Goal: Check status: Check status

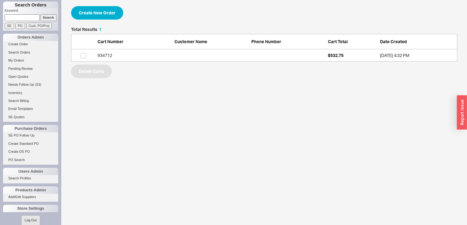
scroll to position [31, 382]
click at [18, 60] on link "My Orders" at bounding box center [30, 60] width 55 height 6
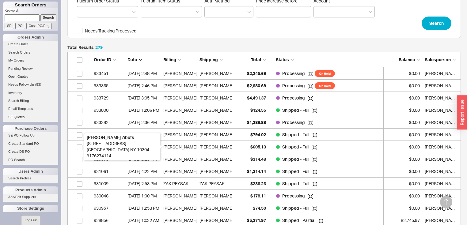
scroll to position [154, 0]
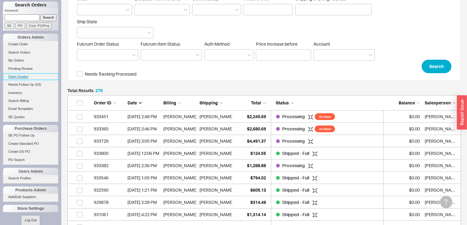
click at [23, 76] on link "Open Quotes" at bounding box center [30, 76] width 55 height 6
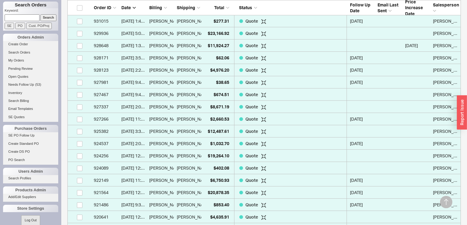
scroll to position [441, 0]
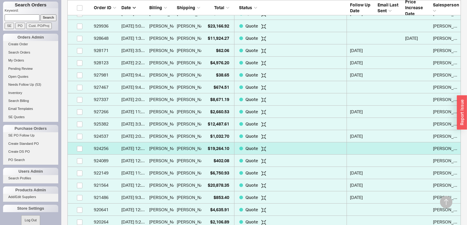
click at [211, 148] on span "( Linda HU )" at bounding box center [229, 148] width 36 height 12
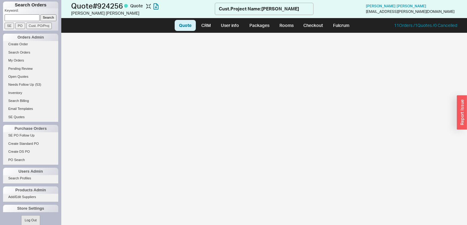
select select "LOW"
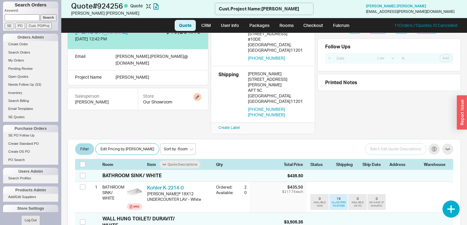
scroll to position [73, 0]
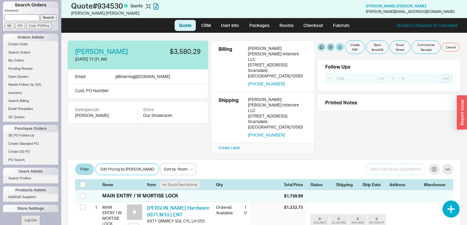
select select "LOW"
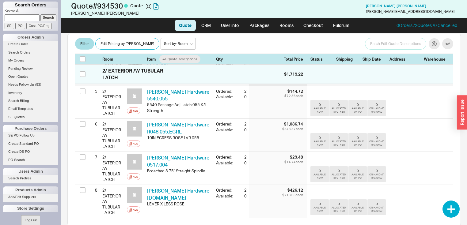
scroll to position [206, 0]
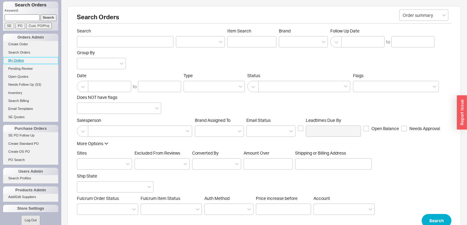
click at [23, 62] on link "My Orders" at bounding box center [30, 60] width 55 height 6
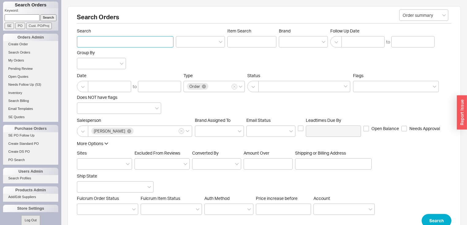
click at [90, 40] on input "Search" at bounding box center [125, 41] width 96 height 11
type input "Nancy Graffeo"
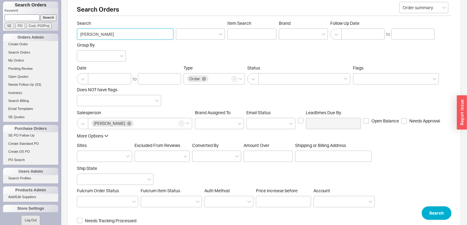
scroll to position [122, 0]
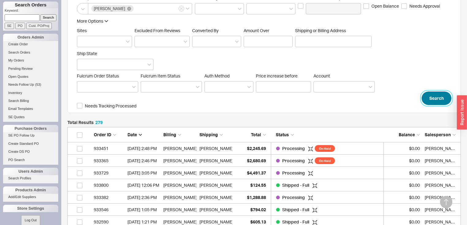
click at [435, 95] on button "Search" at bounding box center [436, 98] width 30 height 13
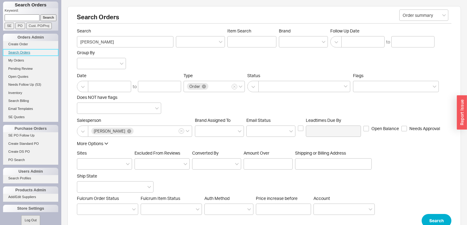
click at [28, 52] on link "Search Orders" at bounding box center [30, 52] width 55 height 6
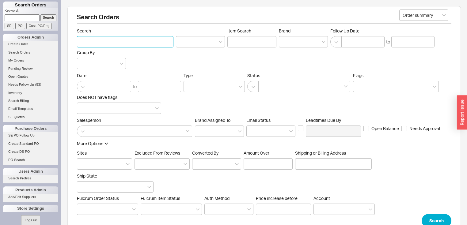
click at [99, 42] on input "Search" at bounding box center [125, 41] width 96 height 11
type input "Nancy Graffeo"
click at [435, 217] on button "Search" at bounding box center [436, 220] width 30 height 13
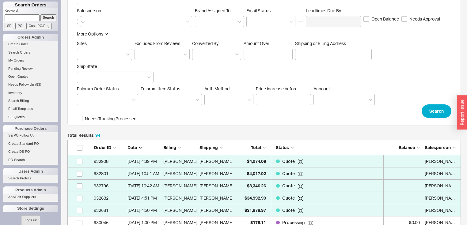
scroll to position [154, 0]
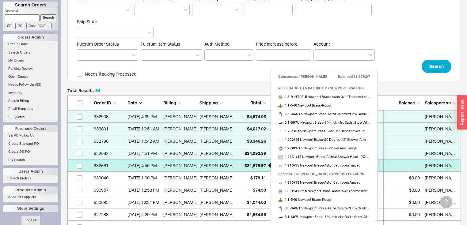
click at [253, 165] on span "$31,878.97" at bounding box center [254, 165] width 21 height 5
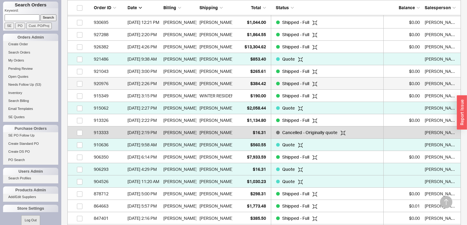
scroll to position [326, 0]
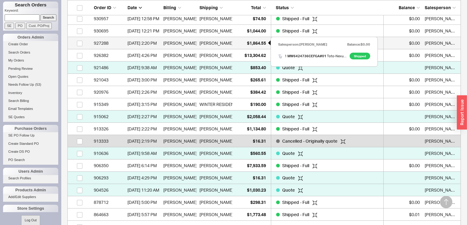
click at [255, 44] on span "$1,864.55" at bounding box center [256, 42] width 19 height 5
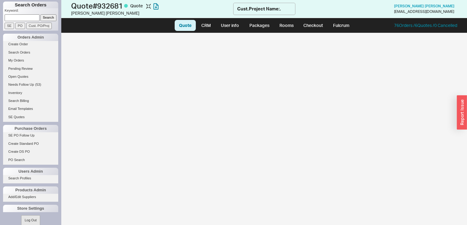
select select "LOW"
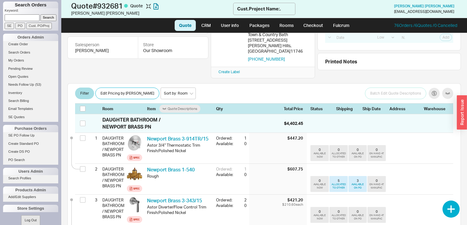
scroll to position [53, 0]
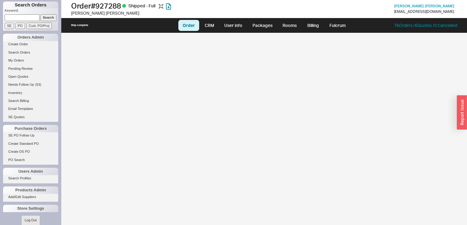
select select "LOW"
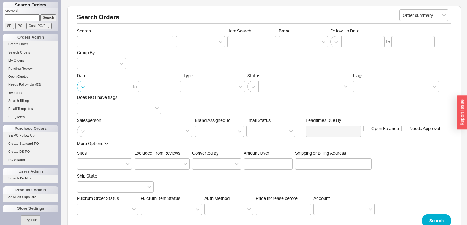
click at [81, 86] on button "button" at bounding box center [82, 86] width 11 height 11
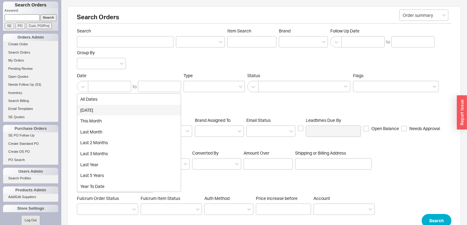
click at [89, 111] on div "[DATE]" at bounding box center [128, 110] width 103 height 11
type input "[DATE]"
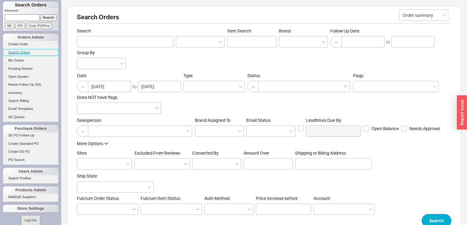
click at [23, 53] on link "Search Orders" at bounding box center [30, 52] width 55 height 6
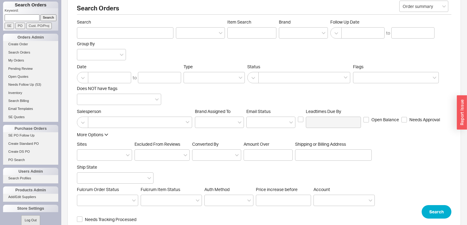
scroll to position [17, 0]
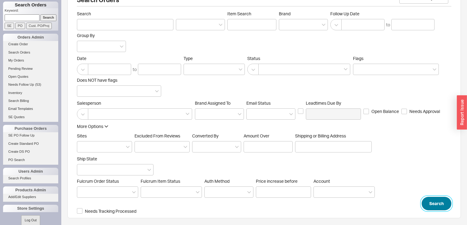
click at [433, 199] on button "Search" at bounding box center [436, 203] width 30 height 13
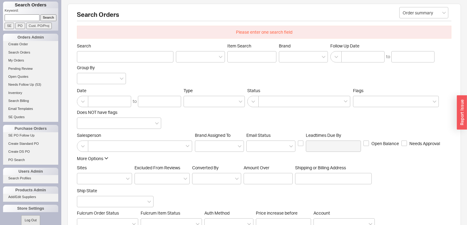
scroll to position [0, 0]
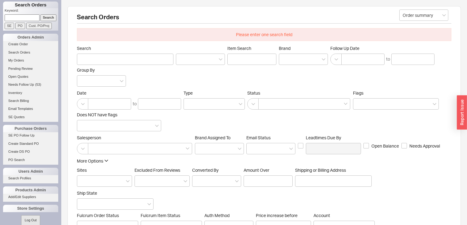
click at [354, 6] on div "Search Orders Please enter one search field Order summary Search Item Search Br…" at bounding box center [263, 129] width 393 height 247
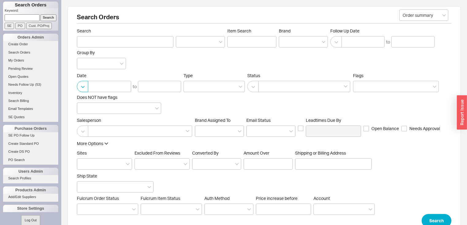
click at [83, 87] on button "button" at bounding box center [82, 86] width 11 height 11
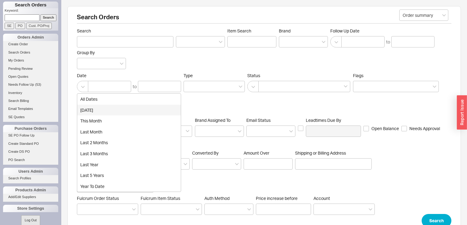
click at [89, 109] on div "today" at bounding box center [128, 110] width 103 height 11
type input "08/19/2025"
type input "08/20/2025"
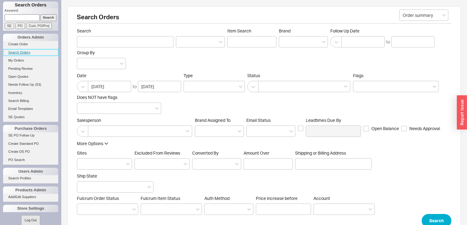
click at [26, 52] on link "Search Orders" at bounding box center [30, 52] width 55 height 6
click at [84, 87] on button "button" at bounding box center [82, 86] width 11 height 11
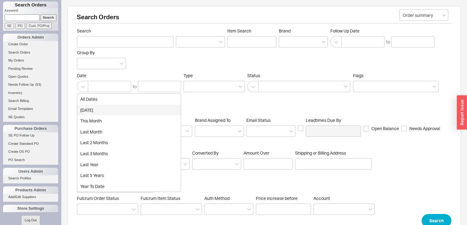
click at [86, 108] on div "today" at bounding box center [128, 110] width 103 height 11
type input "08/19/2025"
type input "08/20/2025"
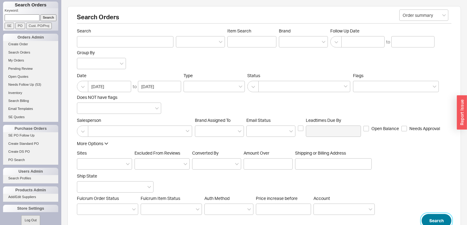
click at [433, 219] on button "Search" at bounding box center [436, 220] width 30 height 13
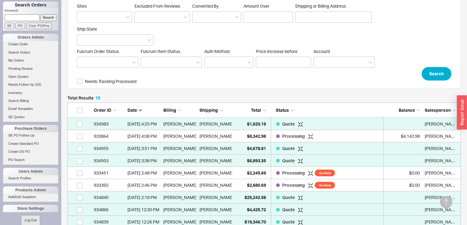
scroll to position [196, 0]
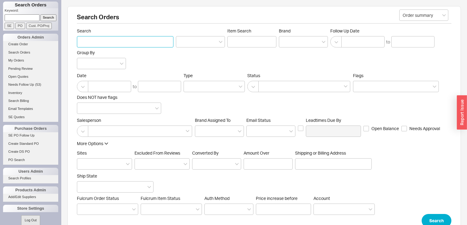
click at [90, 40] on input "Search" at bounding box center [125, 41] width 96 height 11
paste input "925533"
type input "925533"
click at [442, 219] on button "Search" at bounding box center [436, 220] width 30 height 13
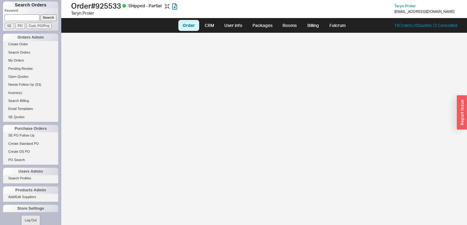
select select "LOW"
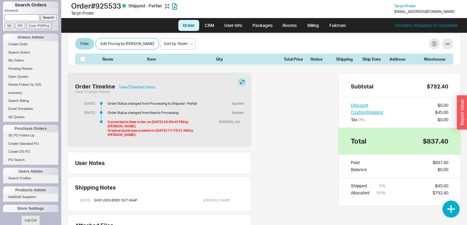
scroll to position [111, 0]
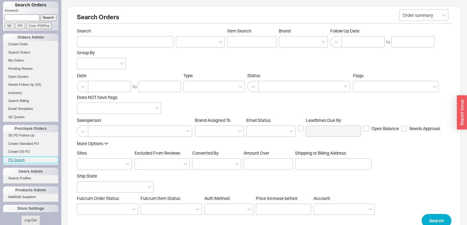
click at [21, 158] on link "PO Search" at bounding box center [30, 160] width 55 height 6
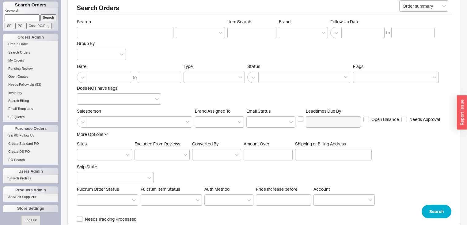
scroll to position [17, 0]
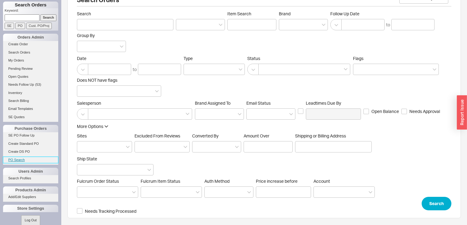
click at [18, 157] on link "PO Search" at bounding box center [30, 160] width 55 height 6
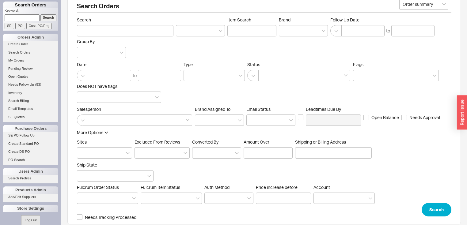
scroll to position [17, 0]
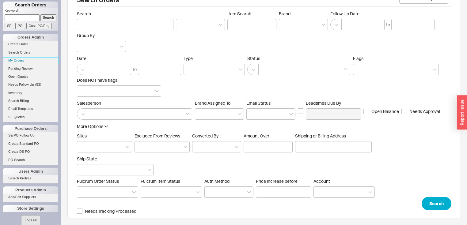
click at [20, 59] on link "My Orders" at bounding box center [30, 60] width 55 height 6
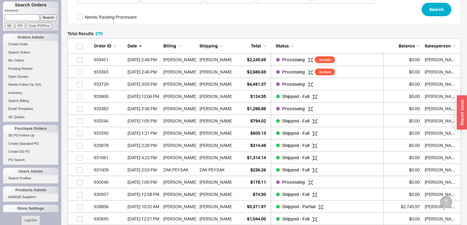
scroll to position [277, 0]
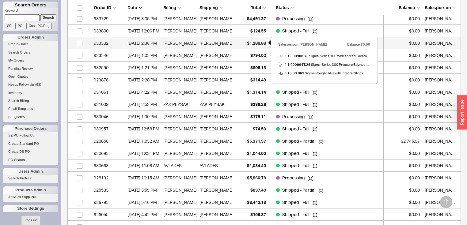
click at [255, 41] on span "$1,288.88" at bounding box center [256, 42] width 19 height 5
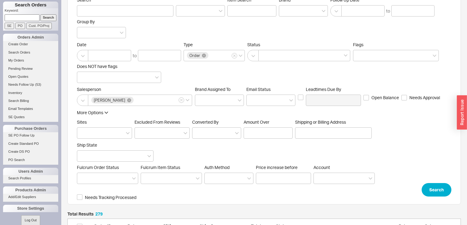
scroll to position [0, 0]
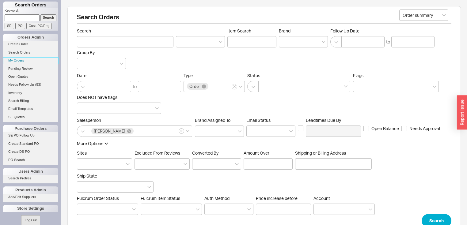
click at [21, 62] on link "My Orders" at bounding box center [30, 60] width 55 height 6
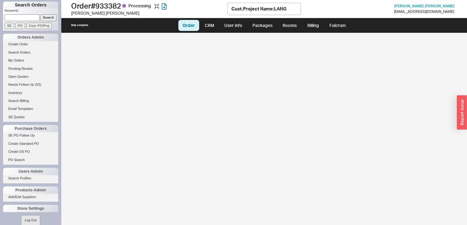
select select "LOW"
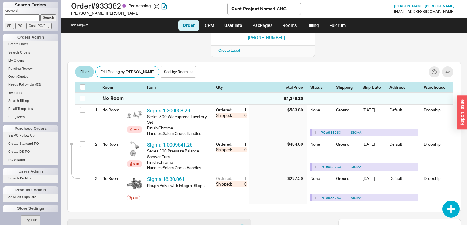
scroll to position [98, 0]
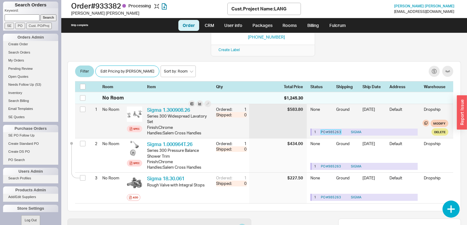
click at [329, 130] on link "PO # 985263" at bounding box center [331, 132] width 20 height 4
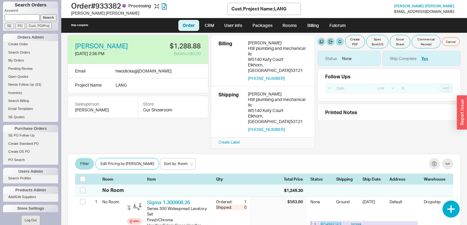
scroll to position [0, 0]
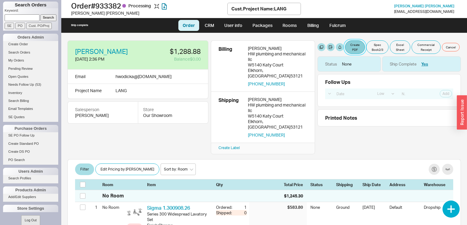
click at [356, 43] on button "Create PDF" at bounding box center [355, 46] width 20 height 13
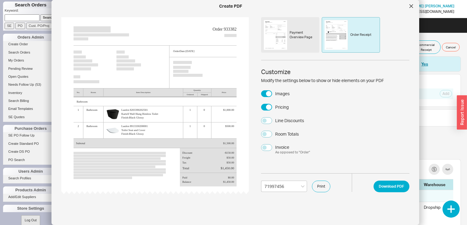
select select "71997456"
click at [386, 185] on button "Download PDF" at bounding box center [391, 187] width 36 height 12
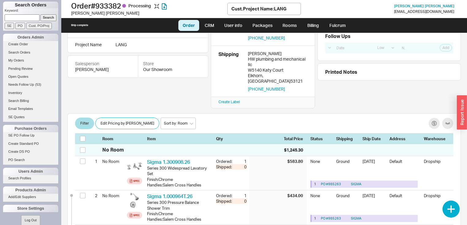
scroll to position [49, 0]
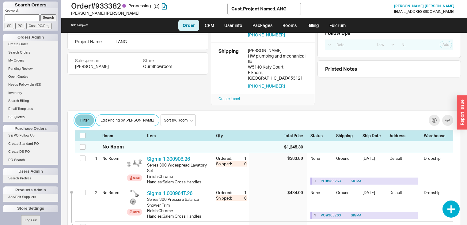
click at [82, 114] on button "Filter" at bounding box center [84, 120] width 19 height 12
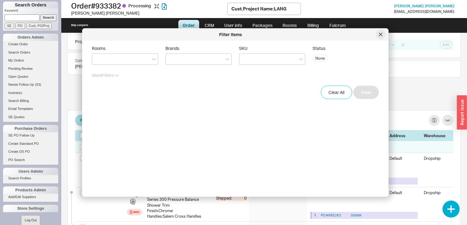
click at [381, 36] on icon at bounding box center [380, 35] width 4 height 4
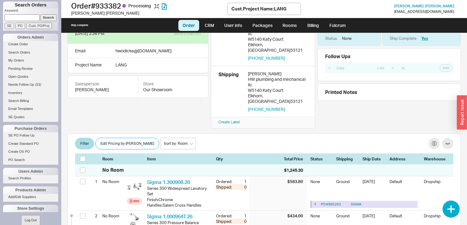
scroll to position [0, 0]
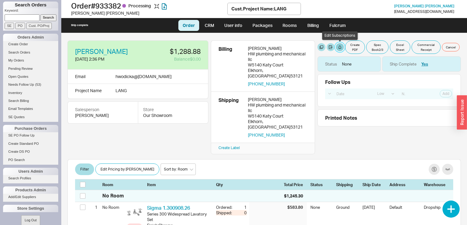
click at [340, 45] on button "button" at bounding box center [340, 47] width 8 height 8
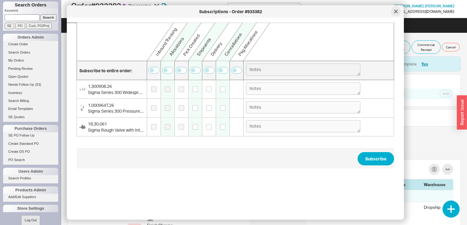
click at [396, 12] on icon at bounding box center [395, 11] width 3 height 3
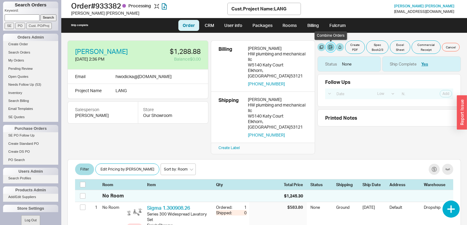
click at [331, 45] on button "button" at bounding box center [330, 47] width 8 height 8
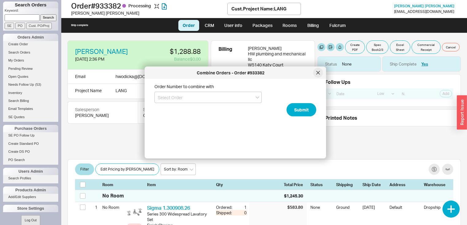
click at [318, 71] on icon at bounding box center [318, 73] width 4 height 4
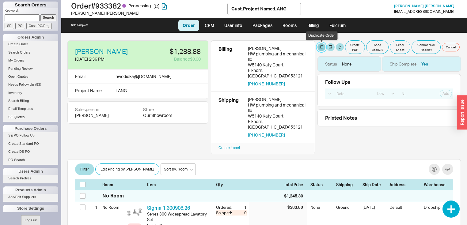
click at [321, 45] on button "button" at bounding box center [321, 47] width 8 height 8
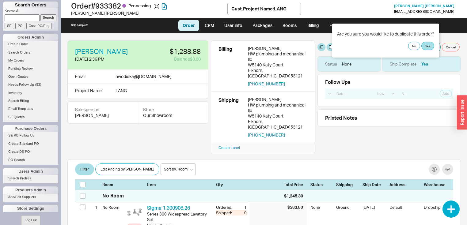
click at [409, 43] on div "No Yes" at bounding box center [385, 46] width 97 height 9
click at [412, 42] on button "No" at bounding box center [414, 46] width 12 height 9
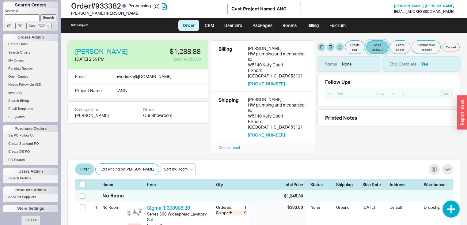
click at [375, 44] on button "Spec Book 2 / 3" at bounding box center [377, 46] width 23 height 13
click at [350, 48] on button "Create PDF" at bounding box center [355, 46] width 20 height 13
select select "71997456"
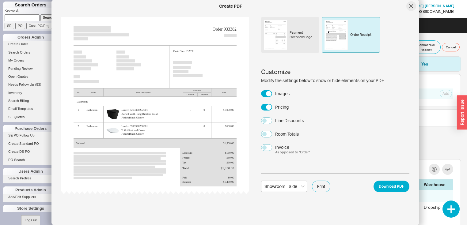
click at [411, 4] on div at bounding box center [411, 6] width 10 height 10
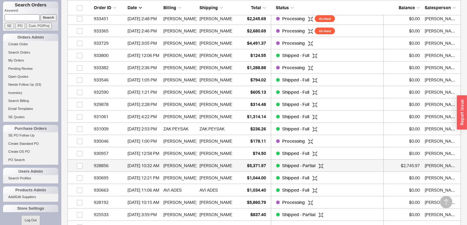
scroll to position [277, 0]
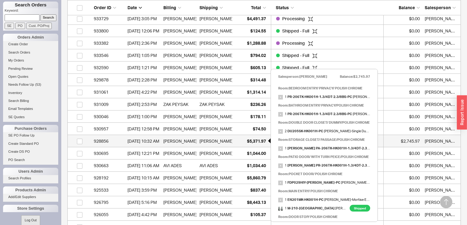
click at [253, 142] on span "$5,371.97" at bounding box center [256, 140] width 19 height 5
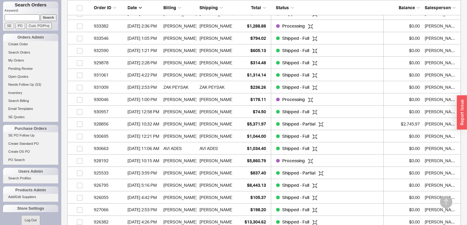
scroll to position [245, 0]
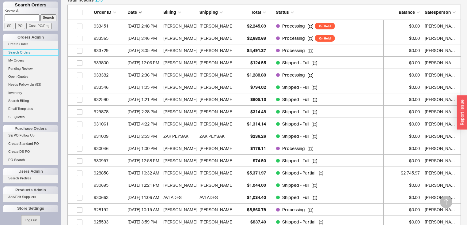
click at [24, 52] on link "Search Orders" at bounding box center [30, 52] width 55 height 6
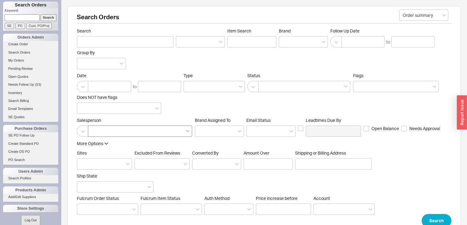
click at [187, 130] on icon at bounding box center [188, 131] width 4 height 2
click at [96, 130] on input at bounding box center [93, 131] width 4 height 7
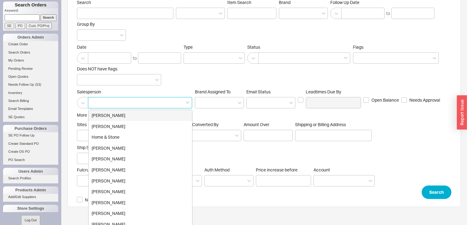
scroll to position [33, 0]
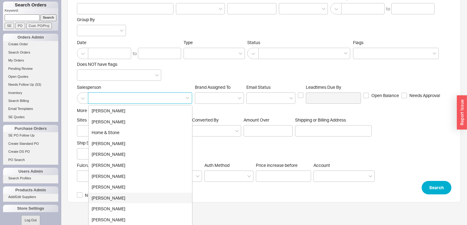
click at [131, 198] on div "Sephrina Martinez-Hall" at bounding box center [139, 198] width 103 height 11
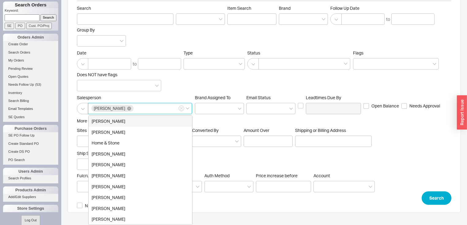
scroll to position [22, 0]
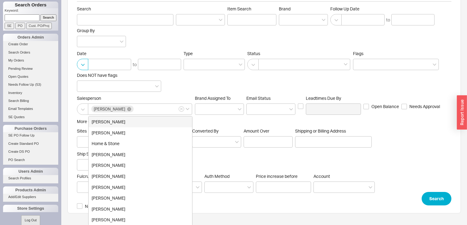
click at [83, 62] on button "button" at bounding box center [82, 64] width 11 height 11
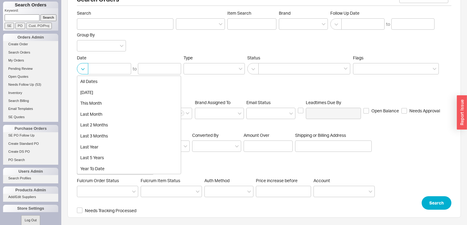
scroll to position [17, 0]
click at [91, 82] on div "all dates" at bounding box center [128, 82] width 103 height 11
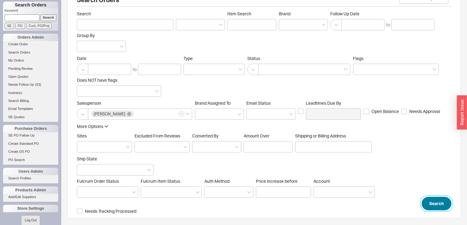
click at [432, 201] on button "Search" at bounding box center [436, 203] width 30 height 13
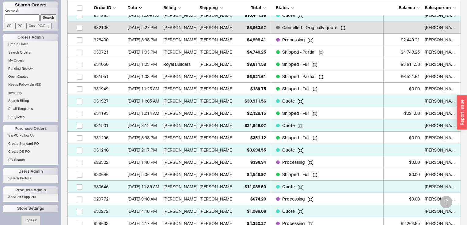
scroll to position [539, 0]
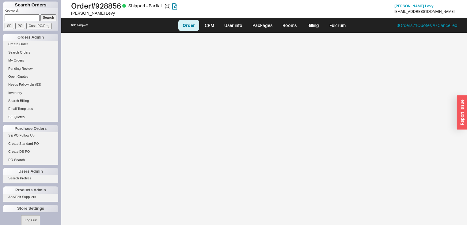
select select "LOW"
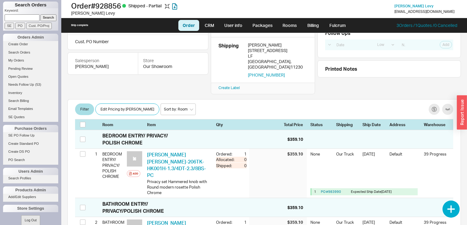
scroll to position [49, 0]
